Goal: Navigation & Orientation: Find specific page/section

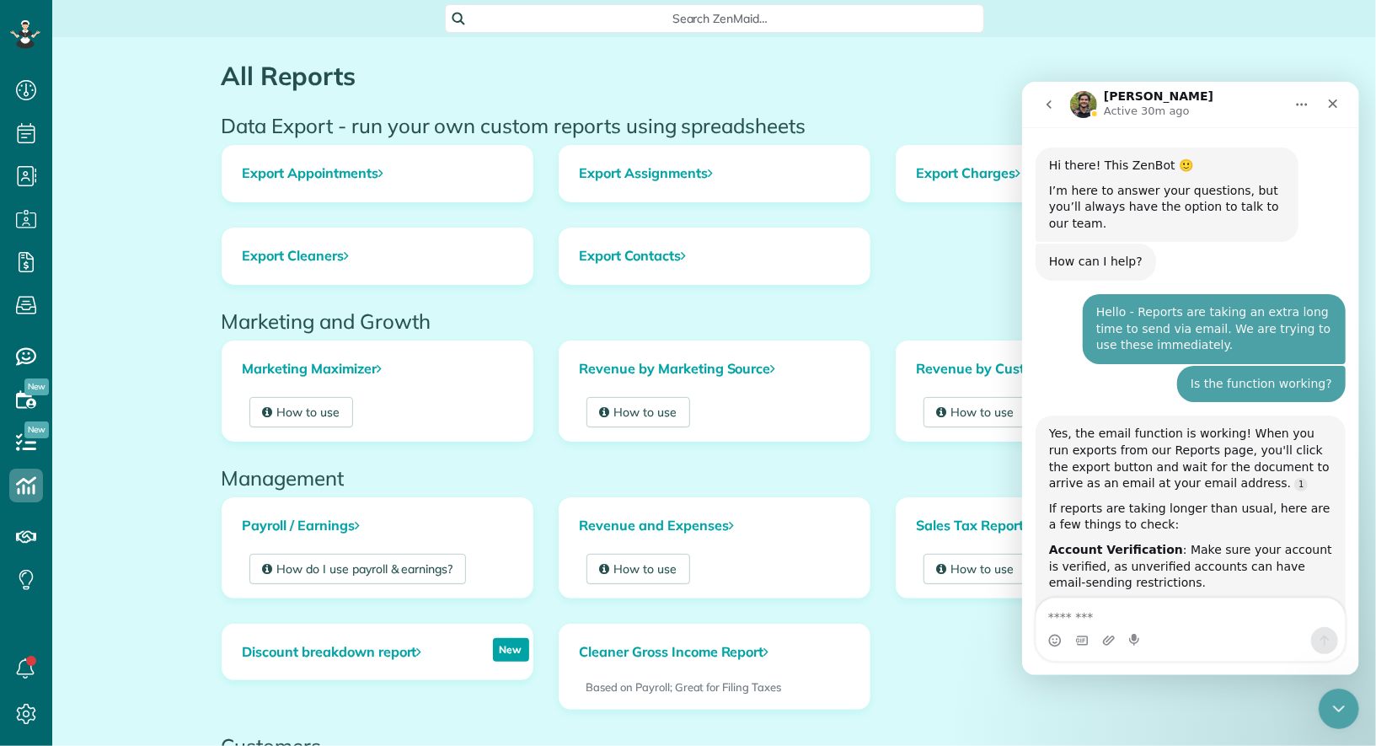
scroll to position [2, 0]
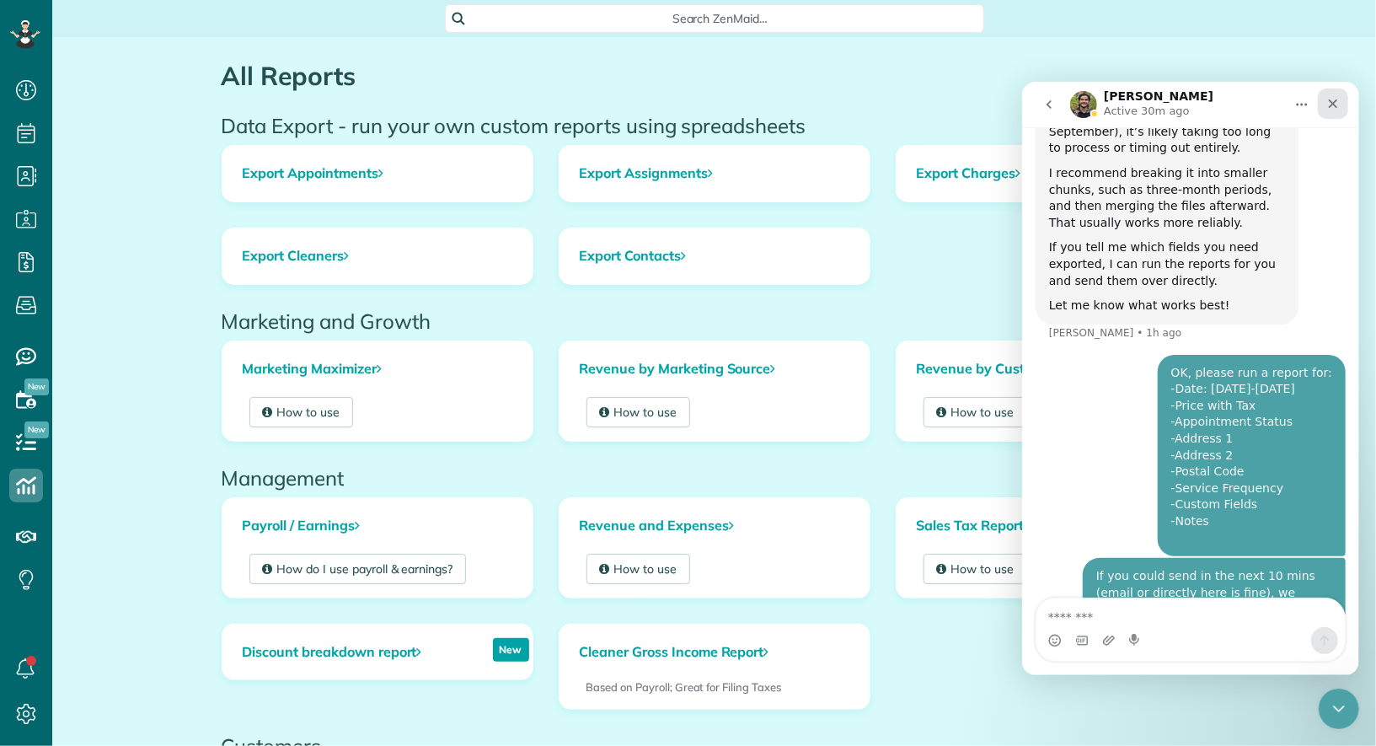
click at [1335, 109] on icon "Close" at bounding box center [1332, 102] width 13 height 13
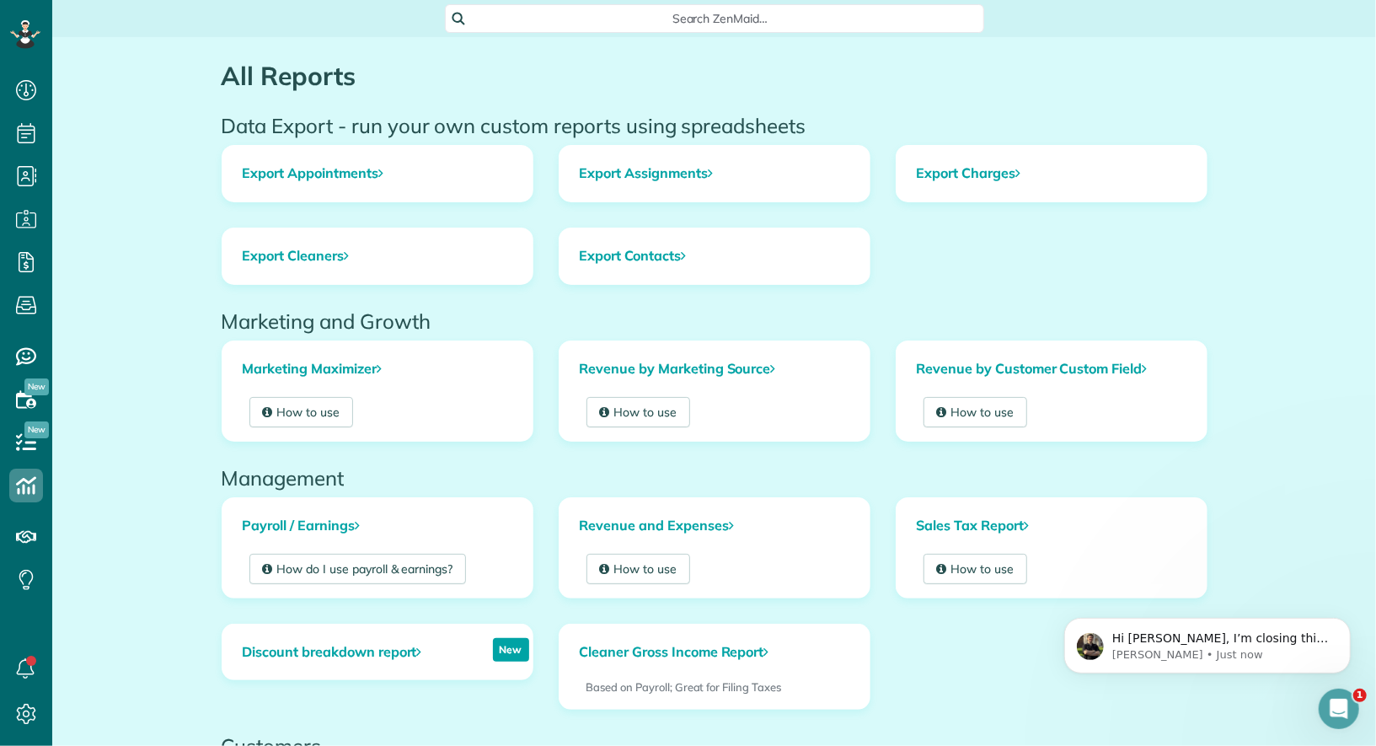
scroll to position [0, 0]
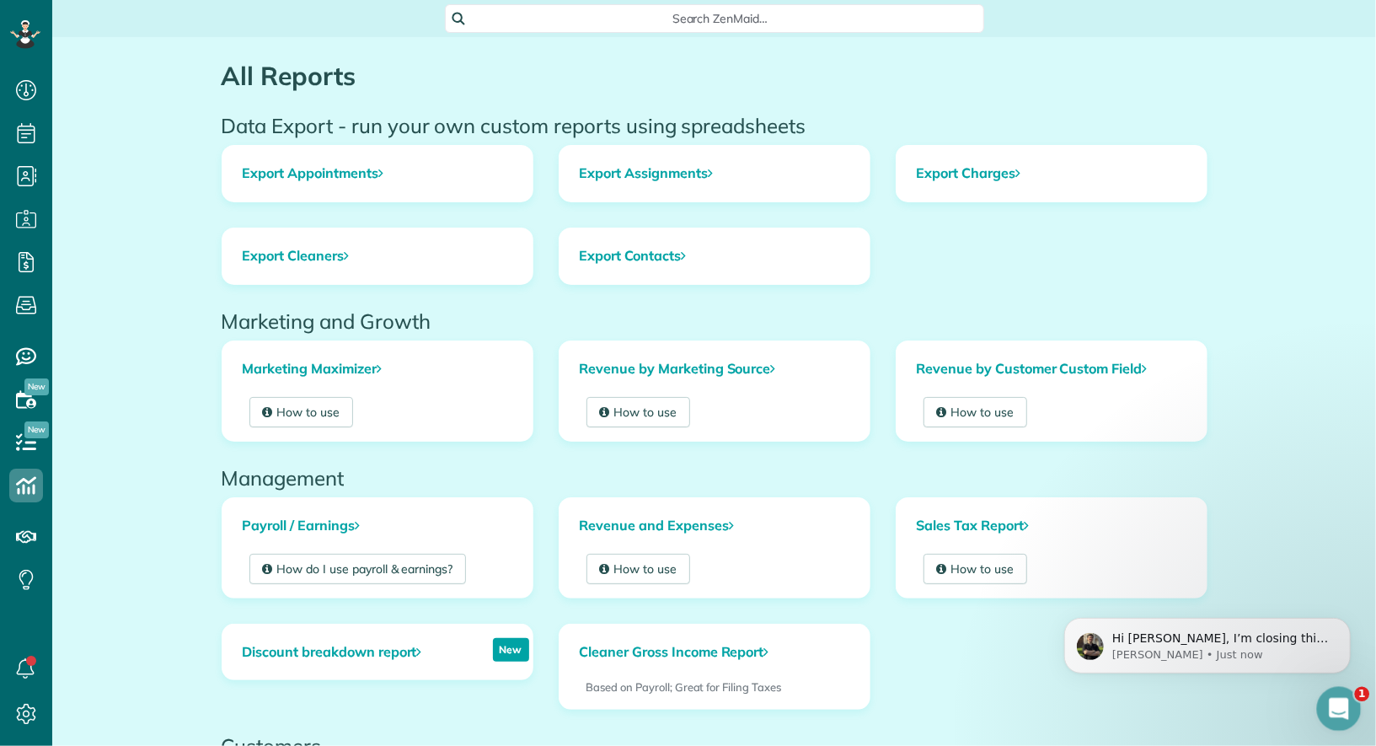
click at [1329, 696] on div "Open Intercom Messenger" at bounding box center [1337, 706] width 56 height 56
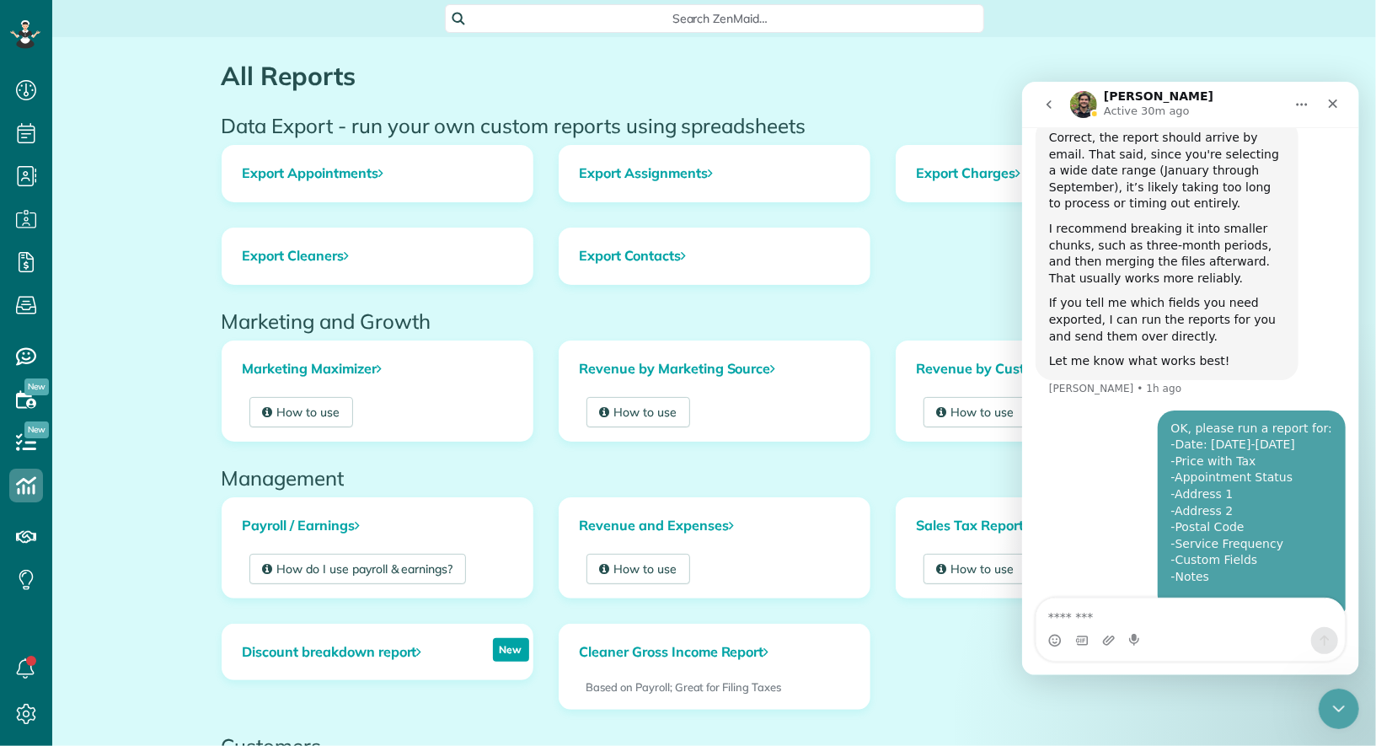
scroll to position [1740, 0]
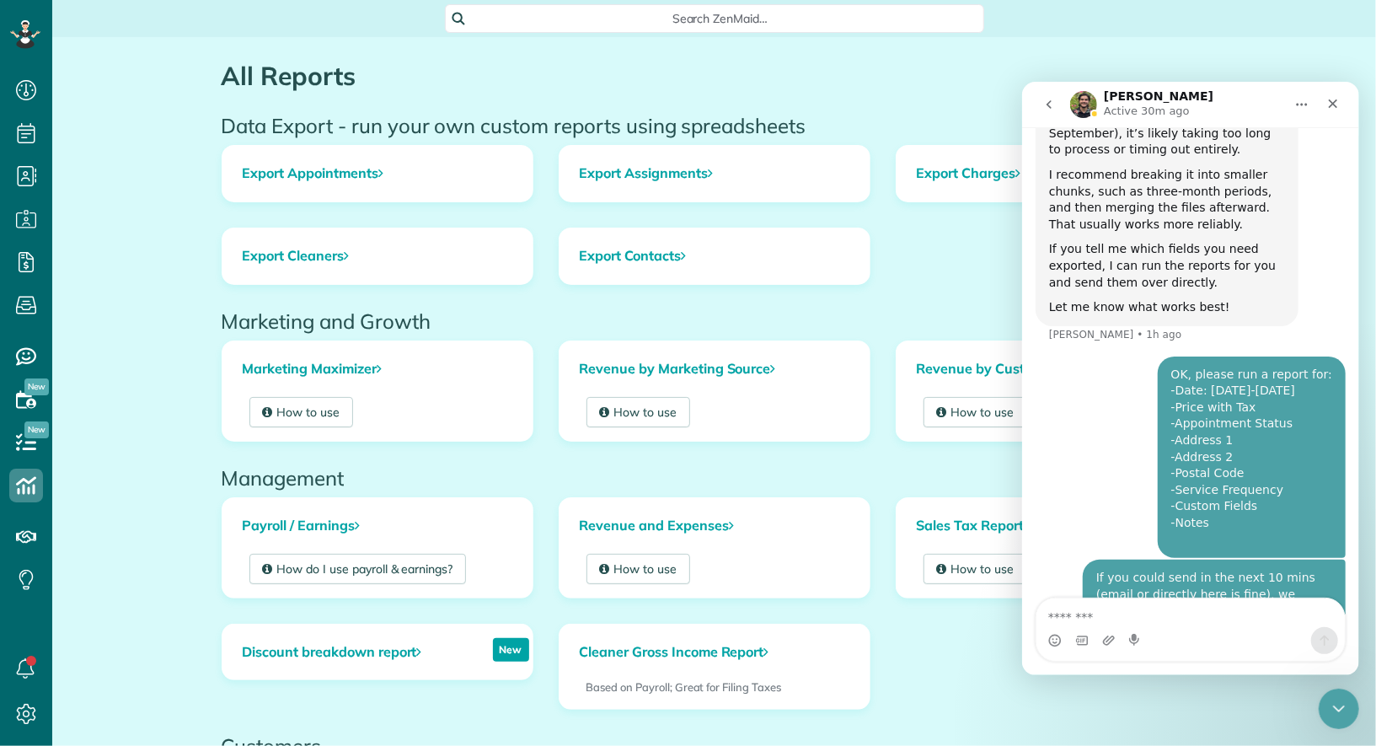
click at [1049, 104] on icon "go back" at bounding box center [1048, 103] width 13 height 13
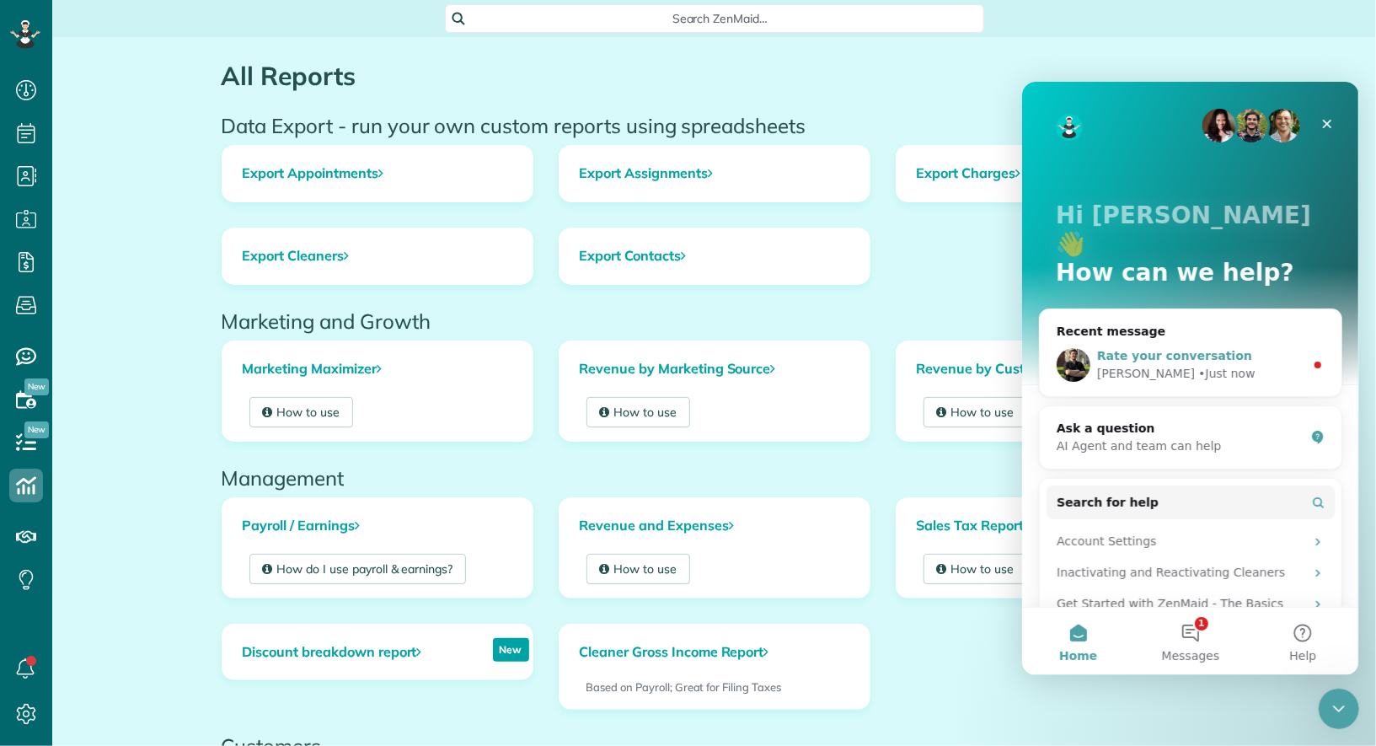
click at [1182, 348] on span "Rate your conversation" at bounding box center [1173, 354] width 155 height 13
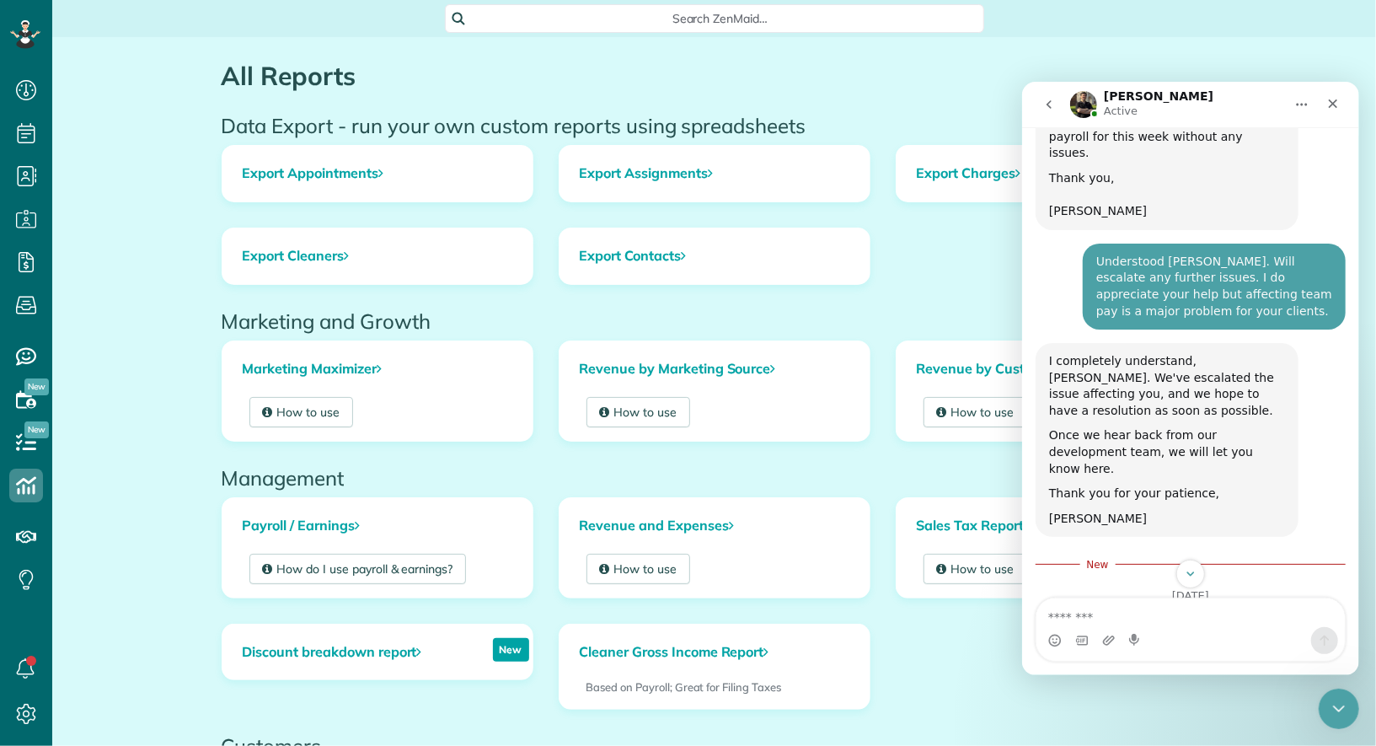
scroll to position [1846, 0]
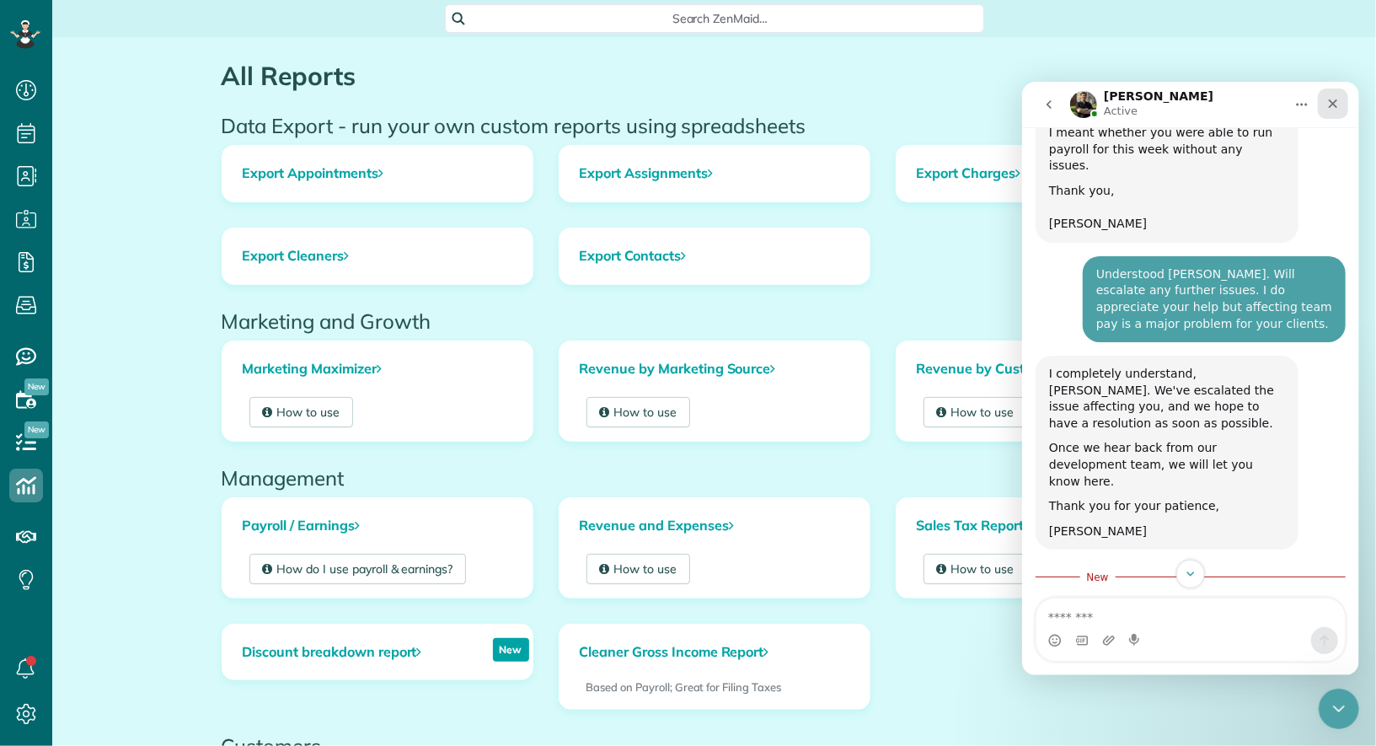
click at [1337, 94] on div "Close" at bounding box center [1332, 103] width 30 height 30
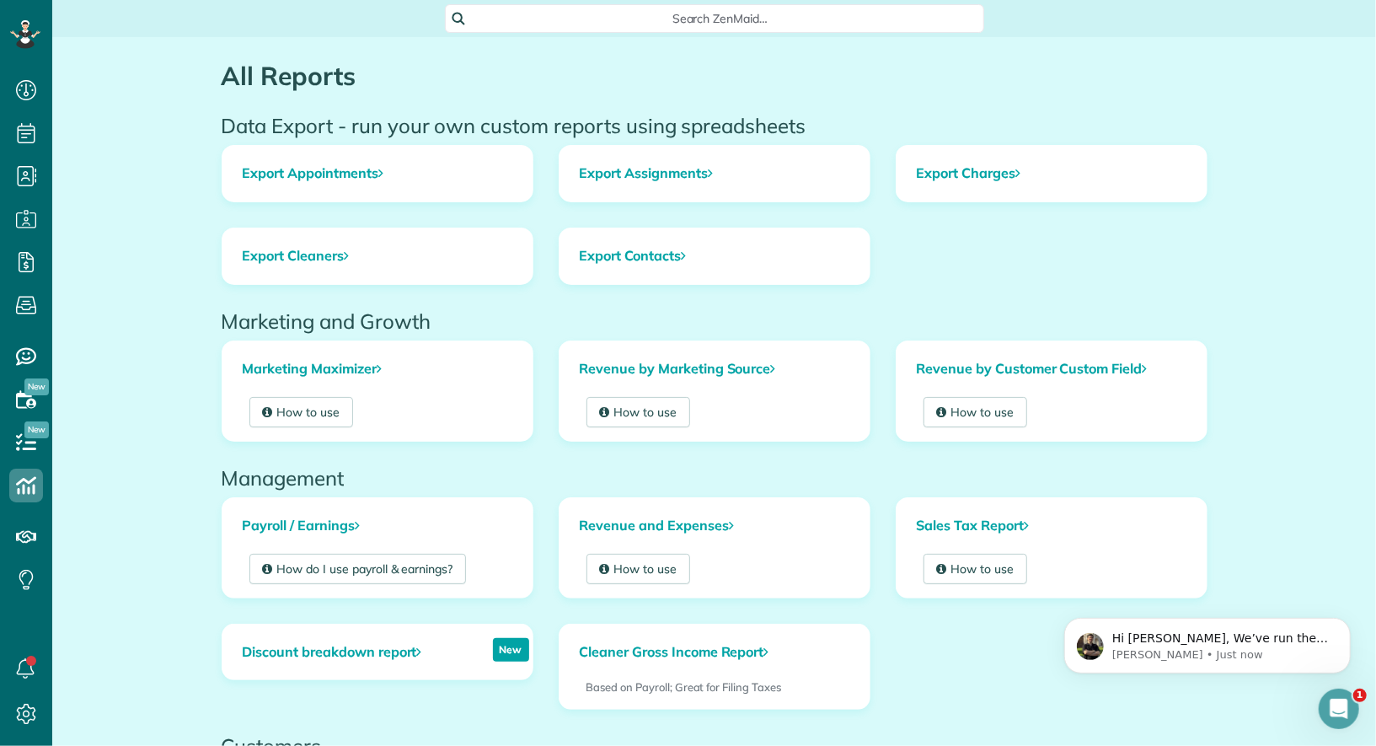
scroll to position [0, 0]
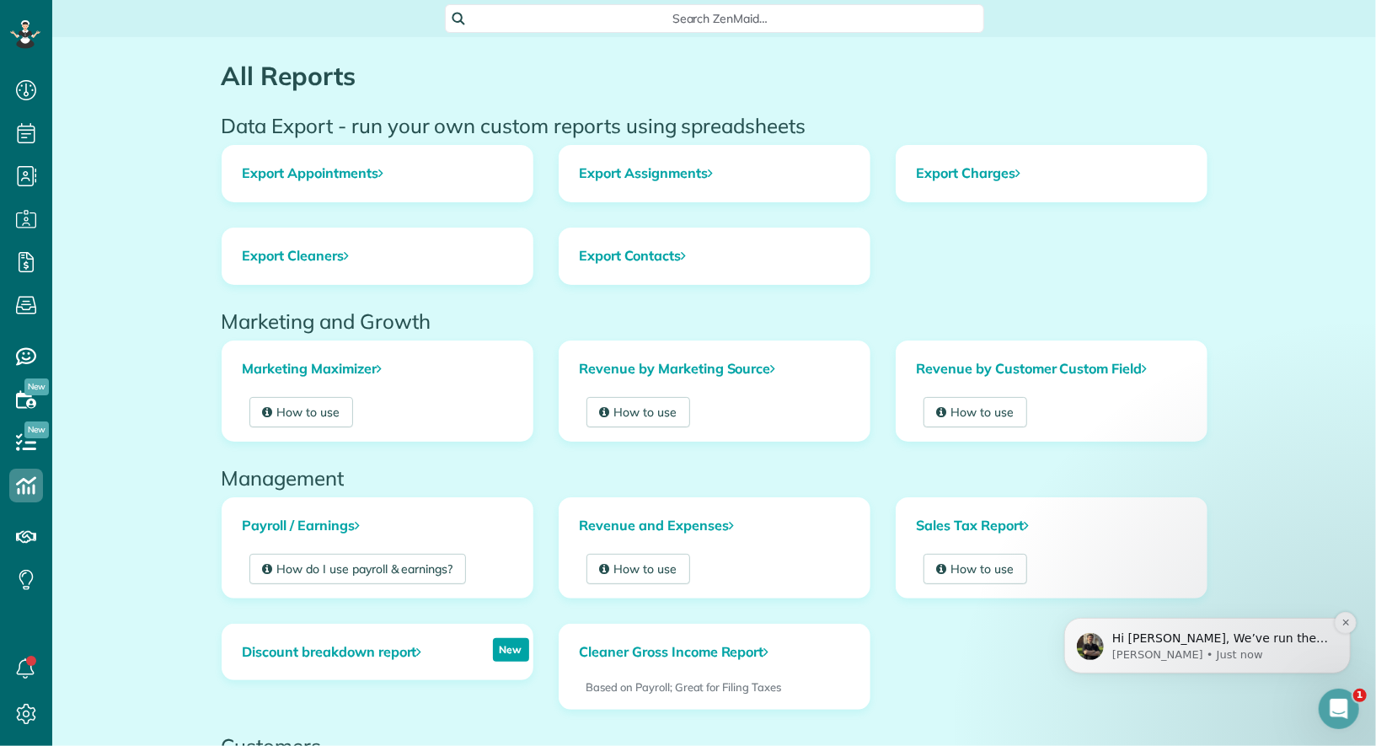
click at [1204, 646] on p "Ivan • Just now" at bounding box center [1220, 653] width 217 height 15
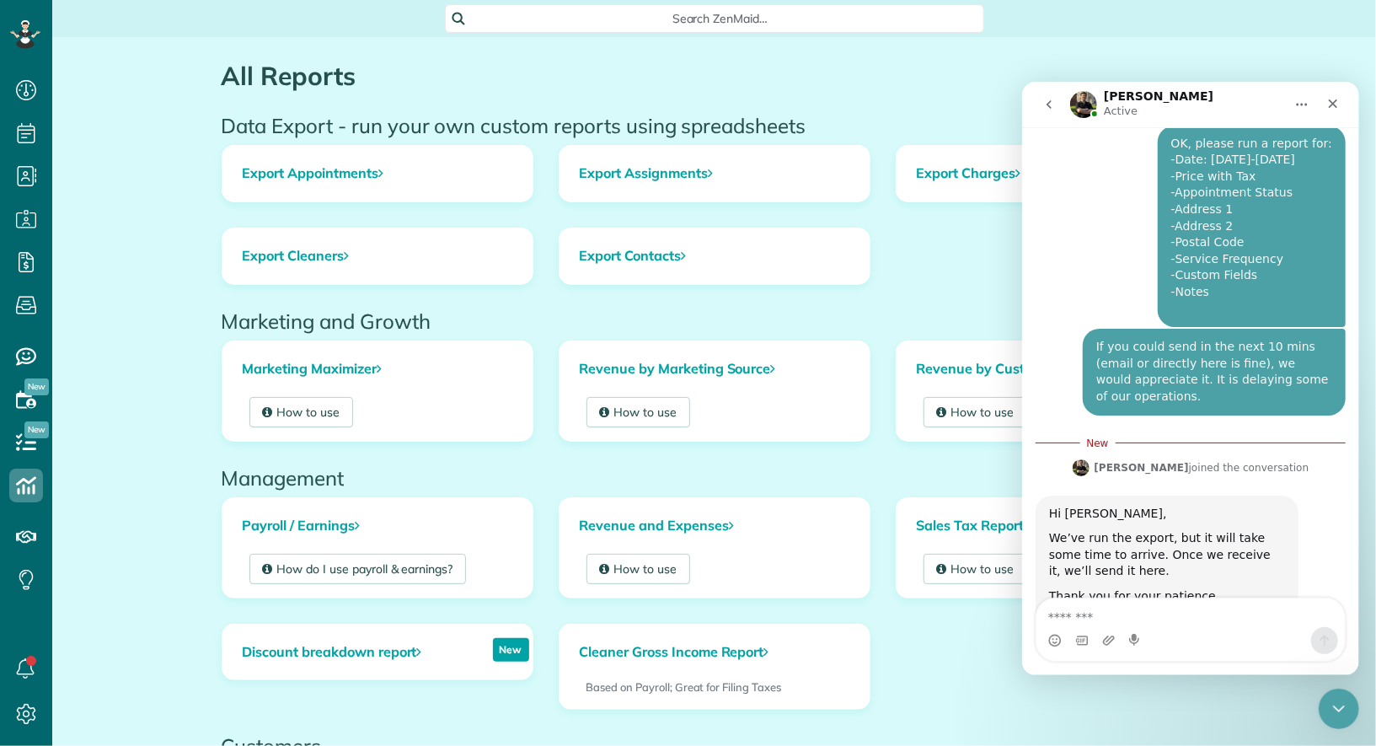
scroll to position [1965, 0]
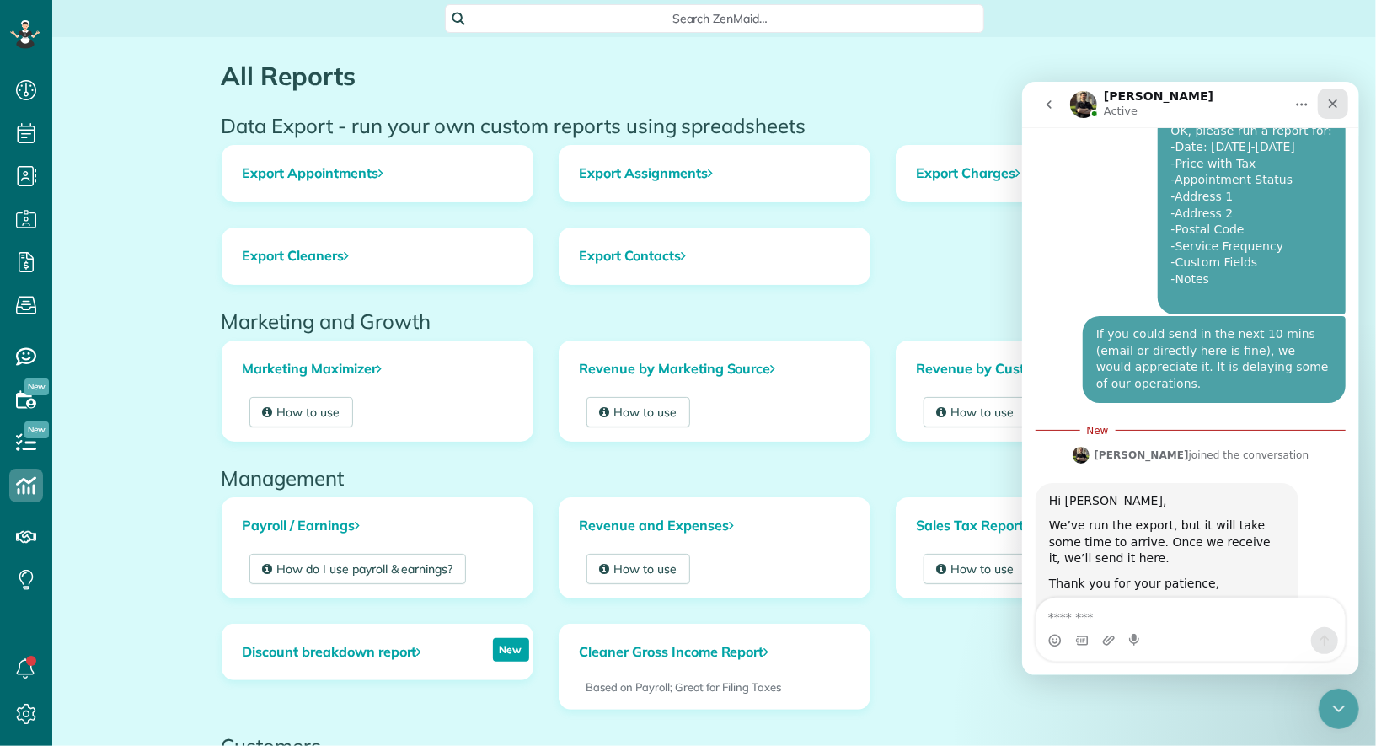
click at [1329, 116] on div "Close" at bounding box center [1332, 103] width 30 height 30
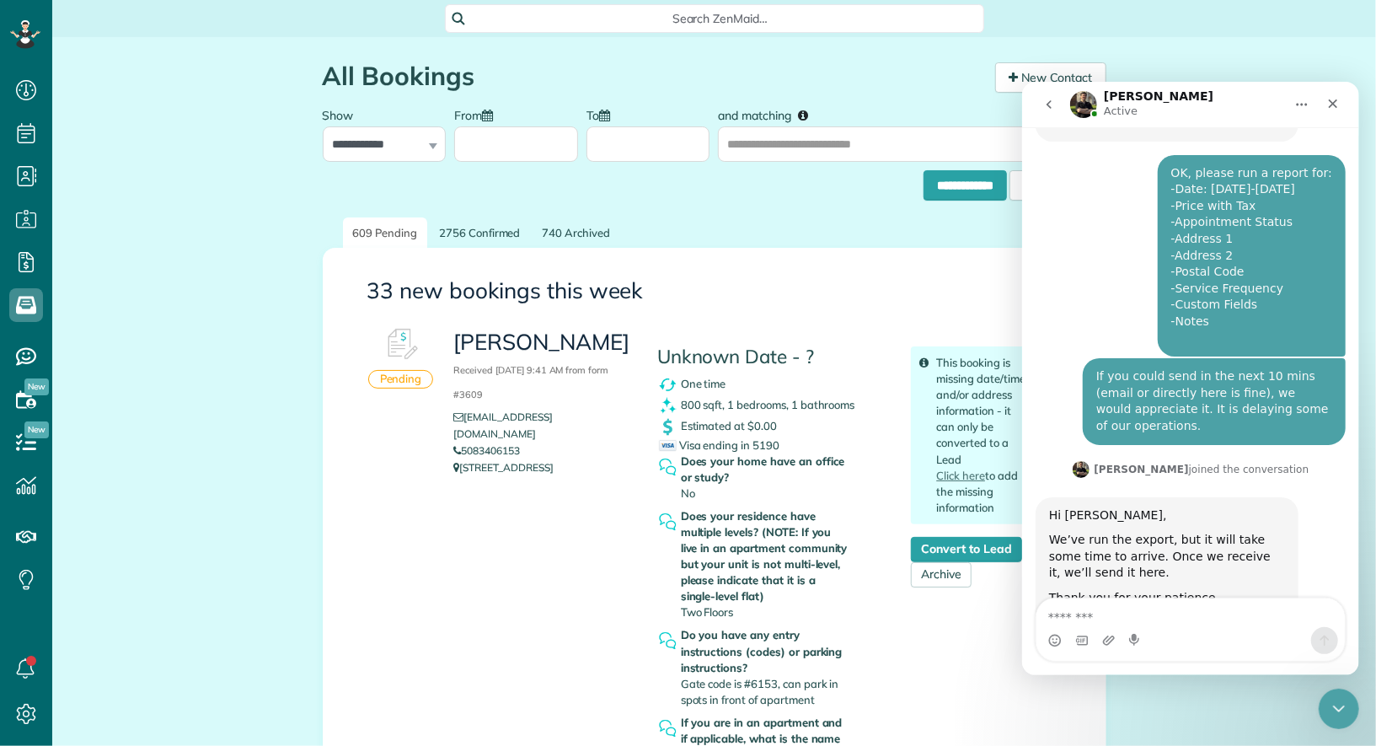
scroll to position [1937, 0]
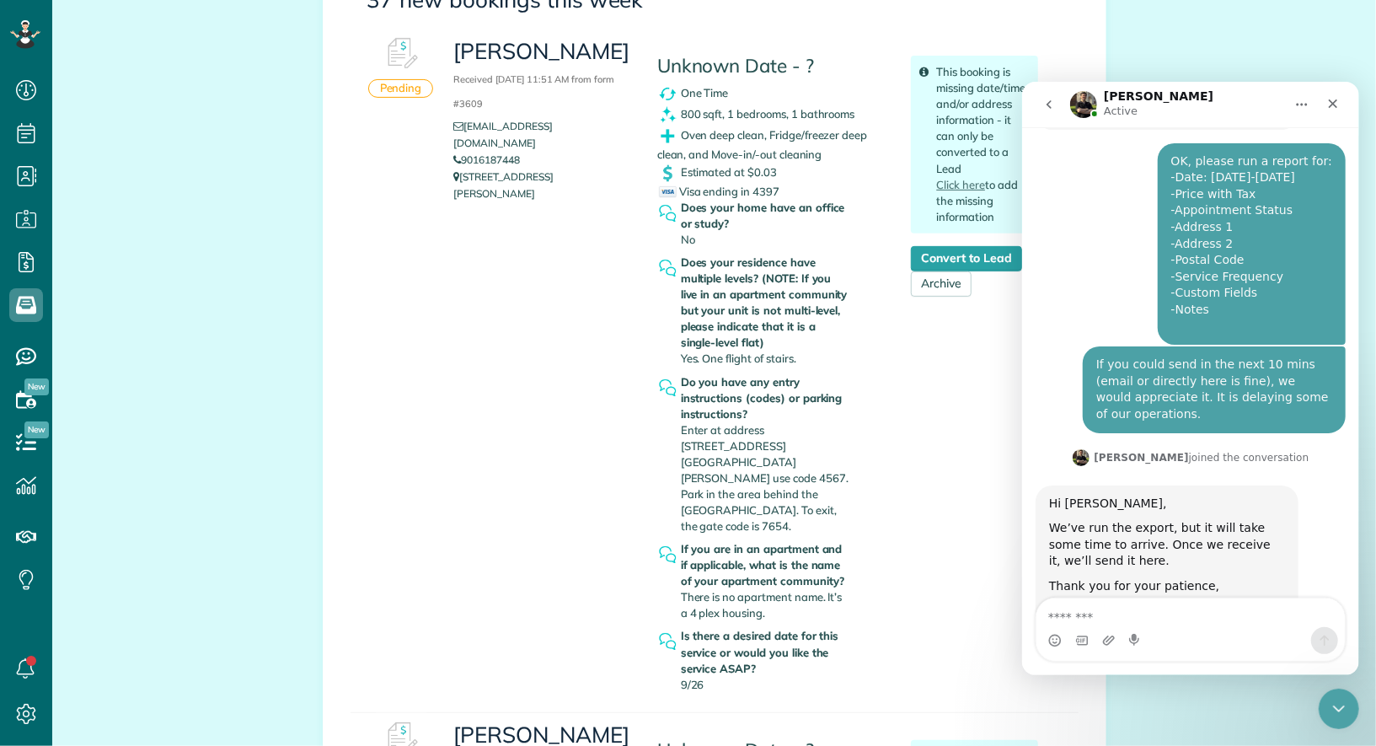
scroll to position [292, 0]
click at [1329, 113] on div "Close" at bounding box center [1332, 103] width 30 height 30
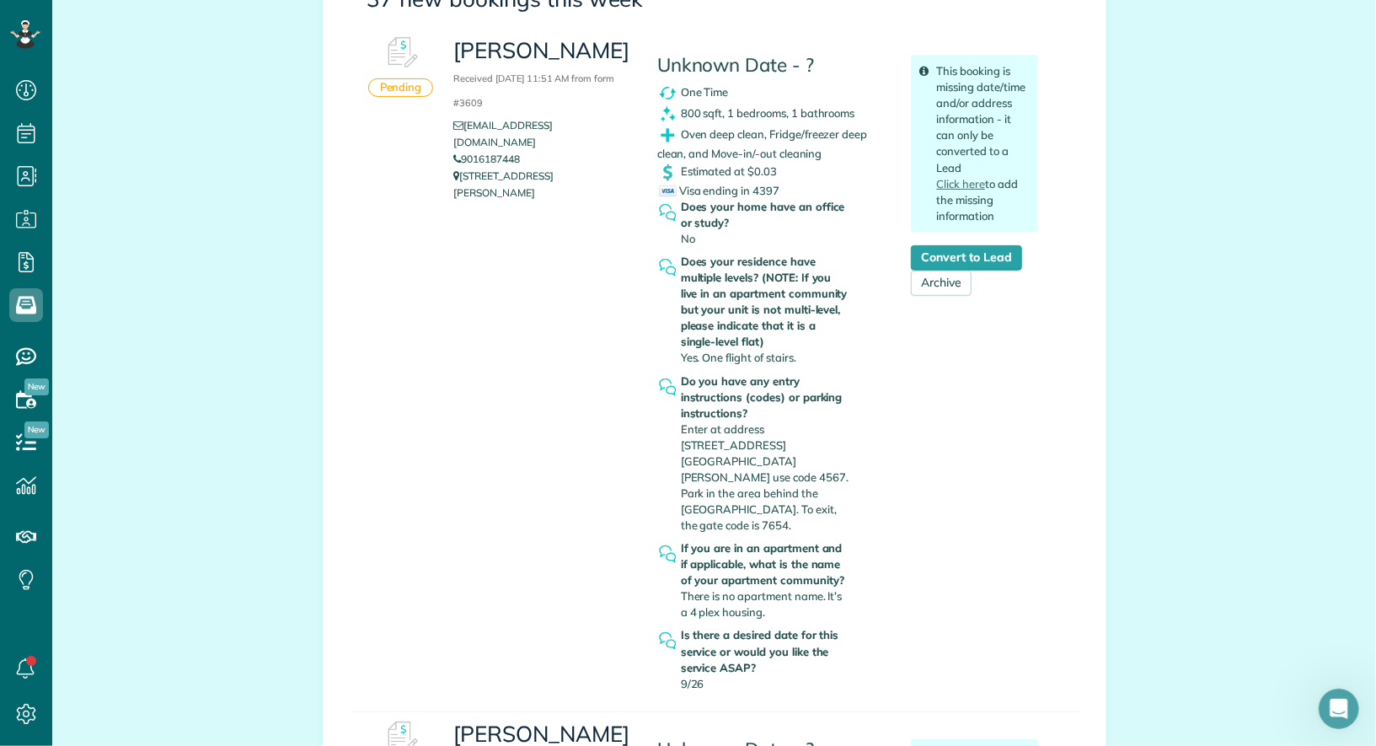
scroll to position [1937, 0]
